Goal: Use online tool/utility: Utilize a website feature to perform a specific function

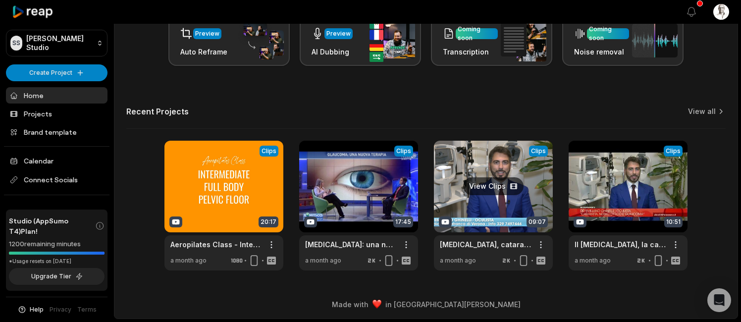
scroll to position [172, 0]
click at [499, 195] on link at bounding box center [493, 206] width 119 height 130
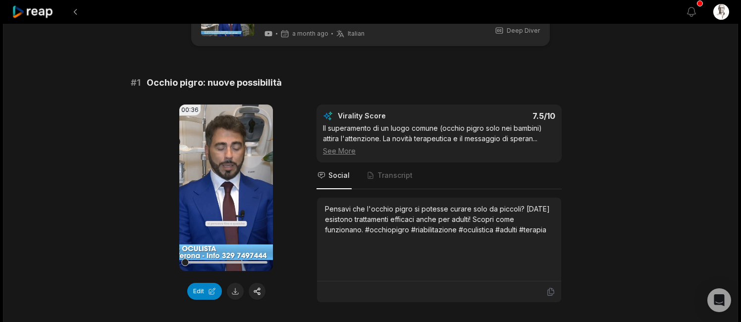
scroll to position [47, 0]
click at [230, 190] on icon at bounding box center [226, 188] width 12 height 12
click at [379, 219] on div "Pensavi che l'occhio pigro si potesse curare solo da piccoli? [DATE] esistono t…" at bounding box center [439, 219] width 228 height 31
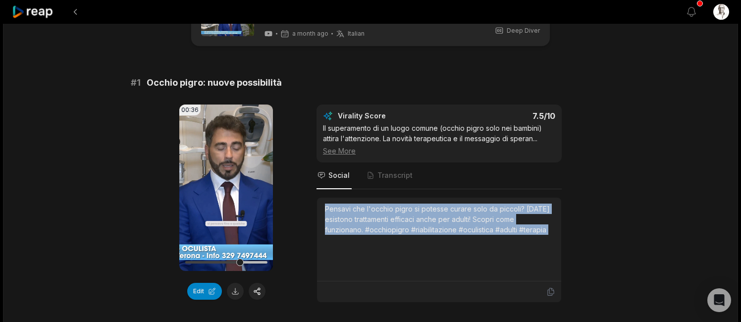
click at [379, 219] on div "Pensavi che l'occhio pigro si potesse curare solo da piccoli? [DATE] esistono t…" at bounding box center [439, 219] width 228 height 31
drag, startPoint x: 553, startPoint y: 231, endPoint x: 323, endPoint y: 210, distance: 230.3
click at [323, 210] on div "Pensavi che l'occhio pigro si potesse curare solo da piccoli? [DATE] esistono t…" at bounding box center [439, 240] width 244 height 84
copy div "Pensavi che l'occhio pigro si potesse curare solo da piccoli? [DATE] esistono t…"
click at [206, 291] on button "Edit" at bounding box center [204, 291] width 35 height 17
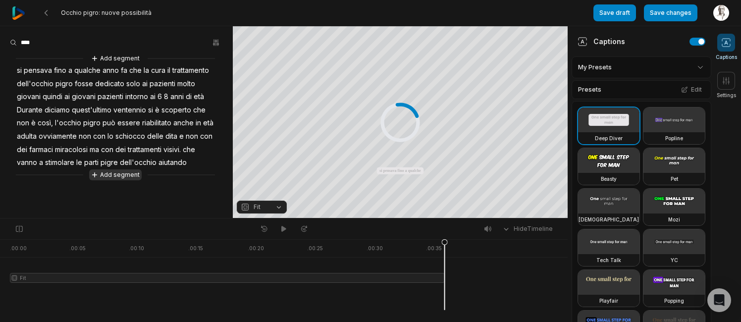
click at [132, 169] on button "Add segment" at bounding box center [115, 174] width 53 height 11
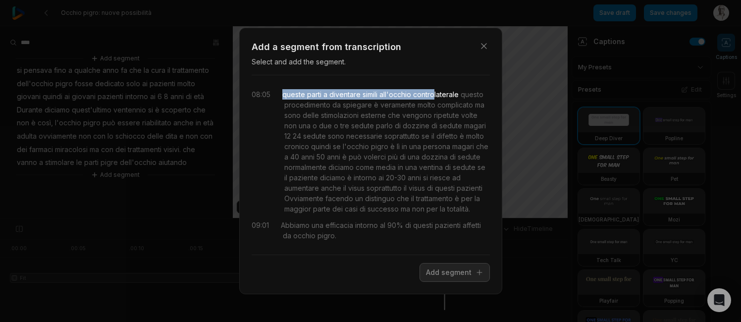
drag, startPoint x: 281, startPoint y: 94, endPoint x: 435, endPoint y: 90, distance: 153.6
click at [435, 90] on div "08:05 queste parti a diventare simili all'occhio controlaterale questo procedim…" at bounding box center [371, 151] width 238 height 125
click at [458, 271] on button "Add segment" at bounding box center [455, 272] width 70 height 19
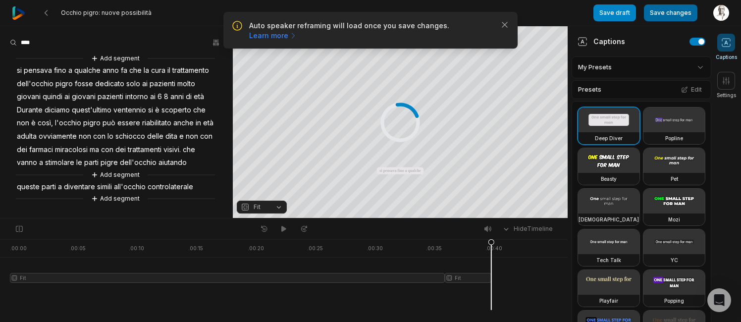
click at [671, 10] on button "Save changes" at bounding box center [670, 12] width 53 height 17
click at [671, 10] on button "Save changes" at bounding box center [664, 13] width 66 height 18
